Goal: Navigation & Orientation: Find specific page/section

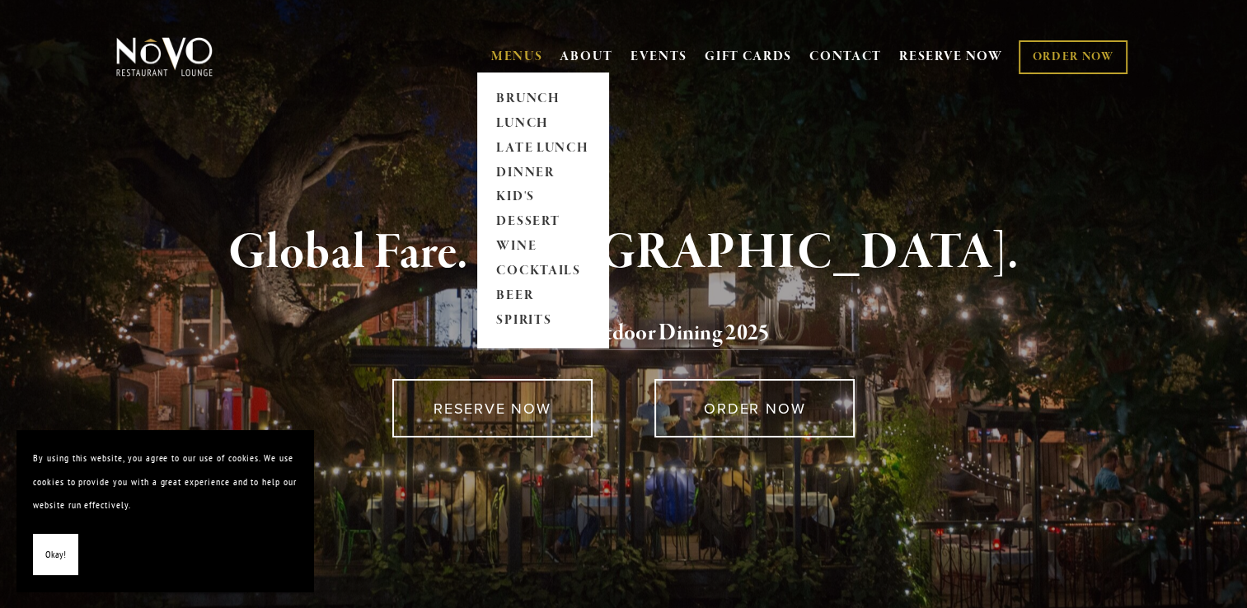
click at [528, 57] on link "MENUS" at bounding box center [517, 57] width 52 height 16
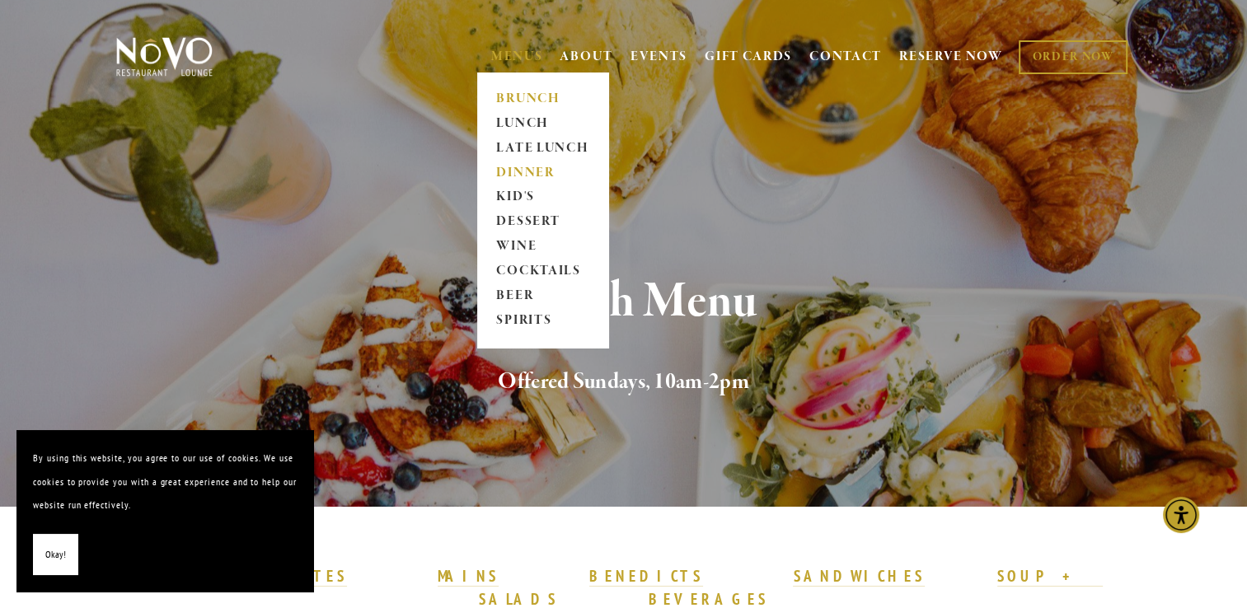
click at [526, 166] on link "DINNER" at bounding box center [542, 173] width 103 height 25
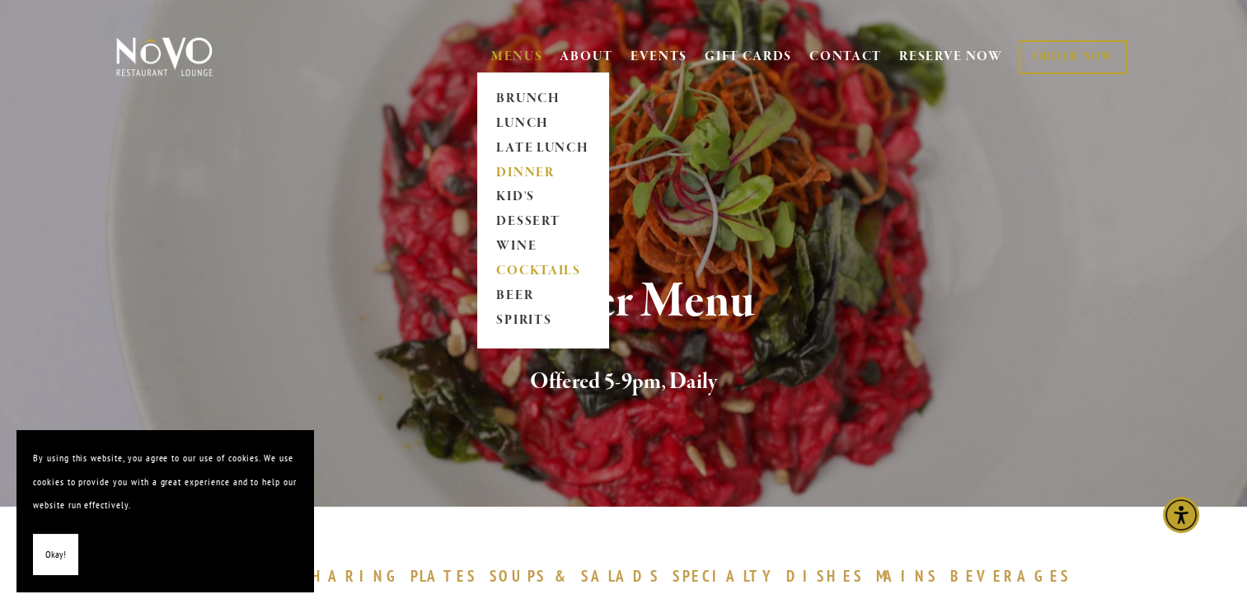
click at [548, 270] on link "COCKTAILS" at bounding box center [542, 272] width 103 height 25
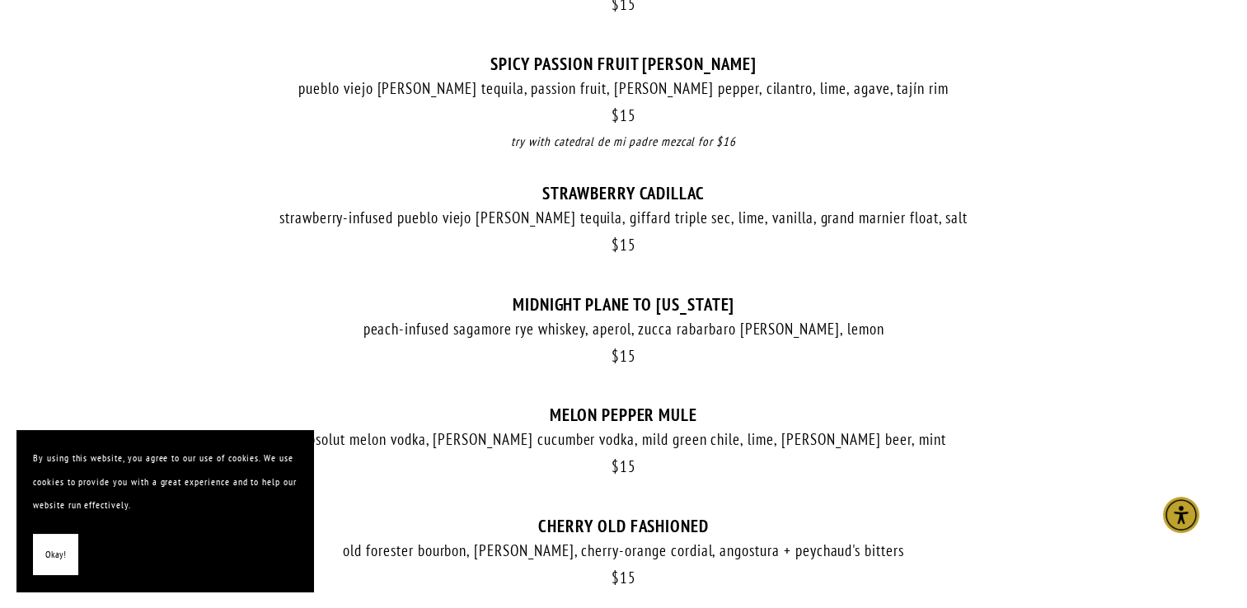
scroll to position [577, 0]
